Goal: Task Accomplishment & Management: Complete application form

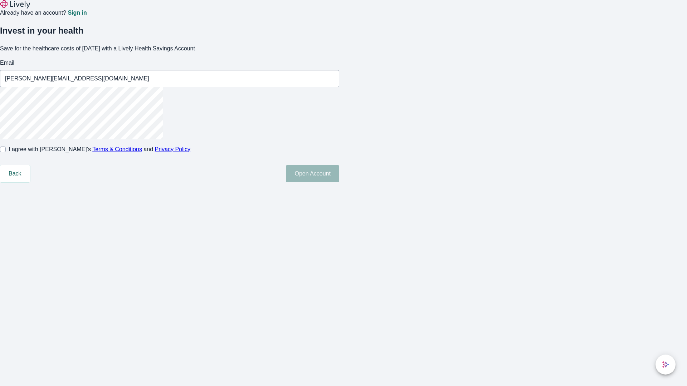
click at [6, 152] on input "I agree with Lively’s Terms & Conditions and Privacy Policy" at bounding box center [3, 150] width 6 height 6
checkbox input "true"
click at [339, 182] on button "Open Account" at bounding box center [312, 173] width 53 height 17
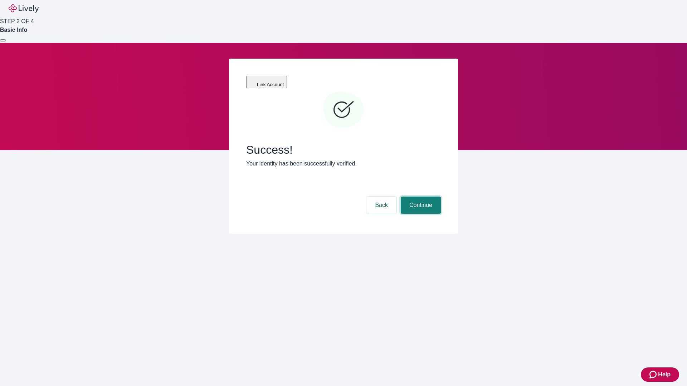
click at [420, 197] on button "Continue" at bounding box center [421, 205] width 40 height 17
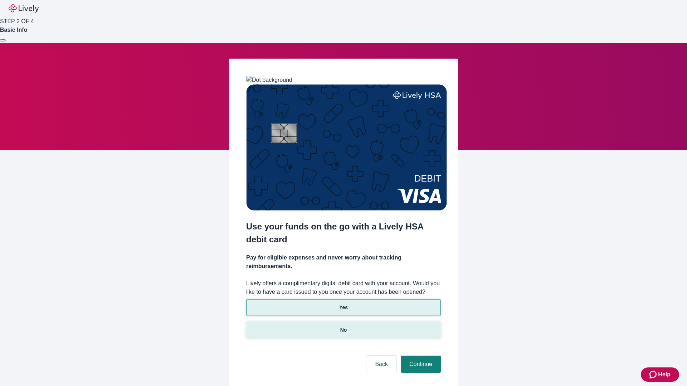
click at [343, 327] on p "No" at bounding box center [343, 331] width 7 height 8
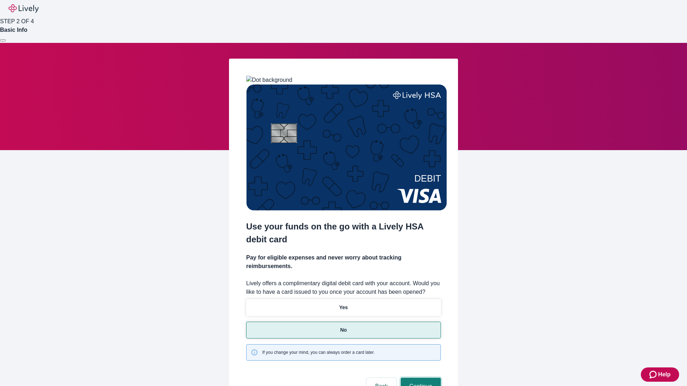
click at [420, 378] on button "Continue" at bounding box center [421, 386] width 40 height 17
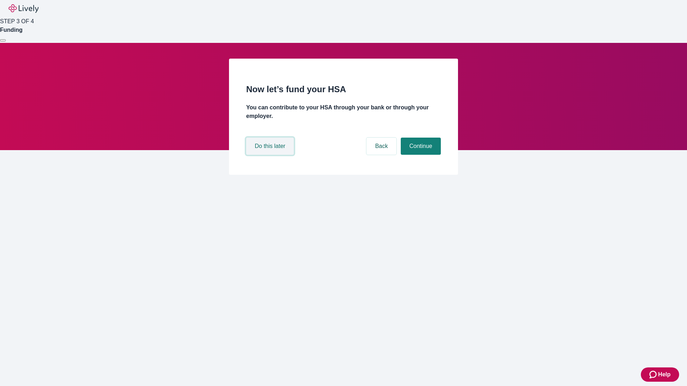
click at [271, 155] on button "Do this later" at bounding box center [270, 146] width 48 height 17
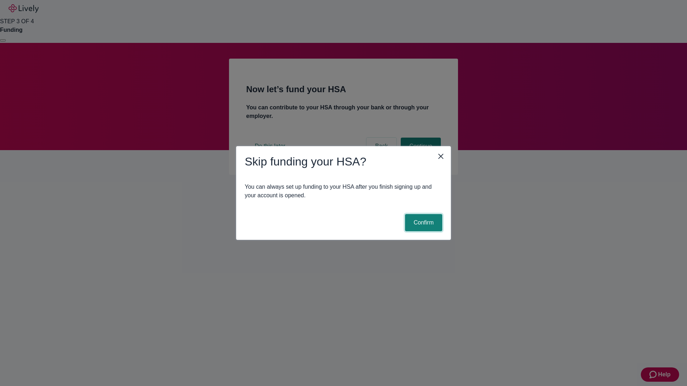
click at [423, 223] on button "Confirm" at bounding box center [423, 222] width 37 height 17
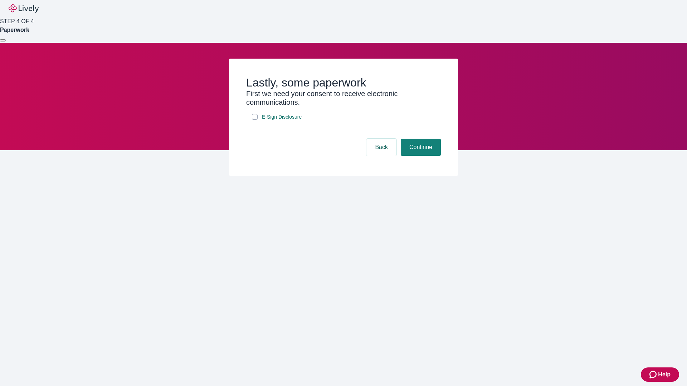
click at [255, 120] on input "E-Sign Disclosure" at bounding box center [255, 117] width 6 height 6
checkbox input "true"
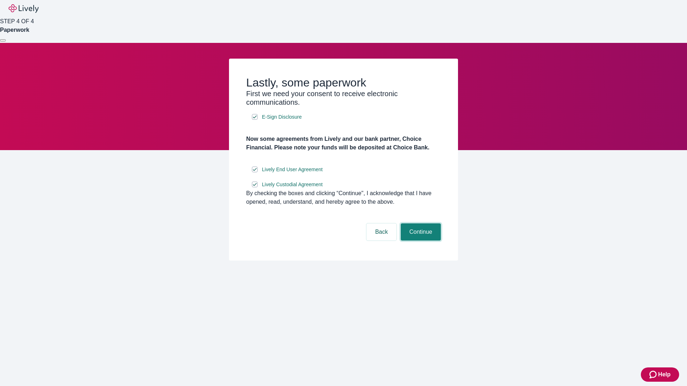
click at [420, 241] on button "Continue" at bounding box center [421, 232] width 40 height 17
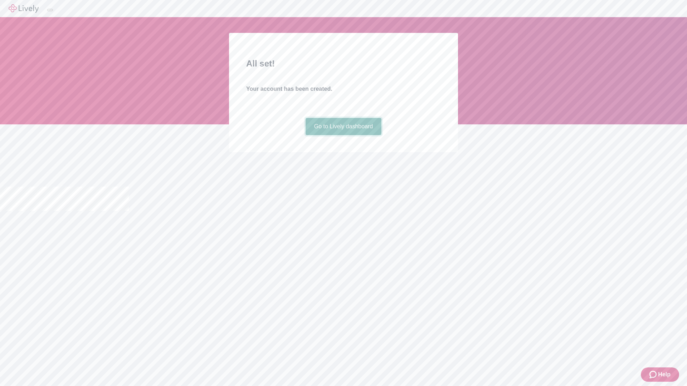
click at [343, 135] on link "Go to Lively dashboard" at bounding box center [344, 126] width 76 height 17
